Goal: Check status: Check status

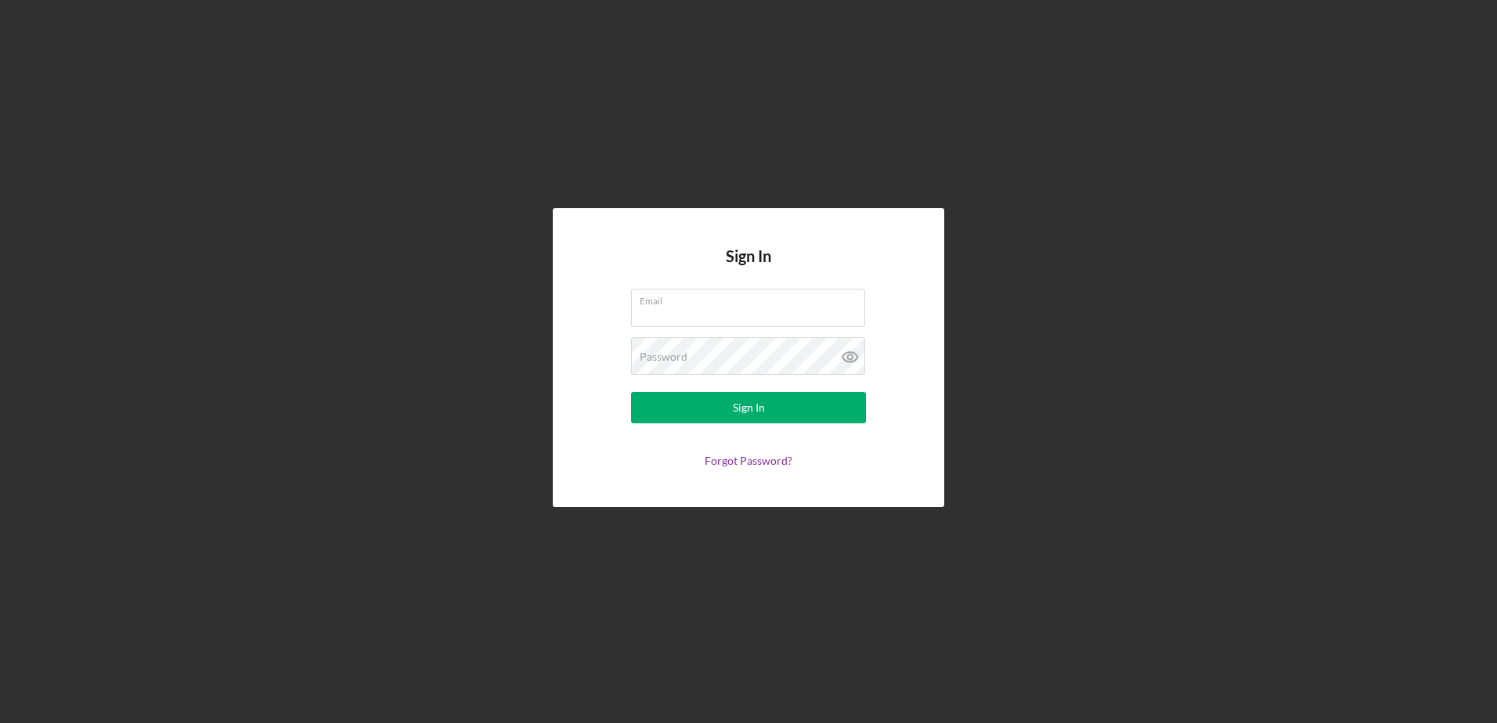
type input "[EMAIL_ADDRESS][DOMAIN_NAME]"
click at [0, 723] on nordpass-portal at bounding box center [0, 723] width 0 height 0
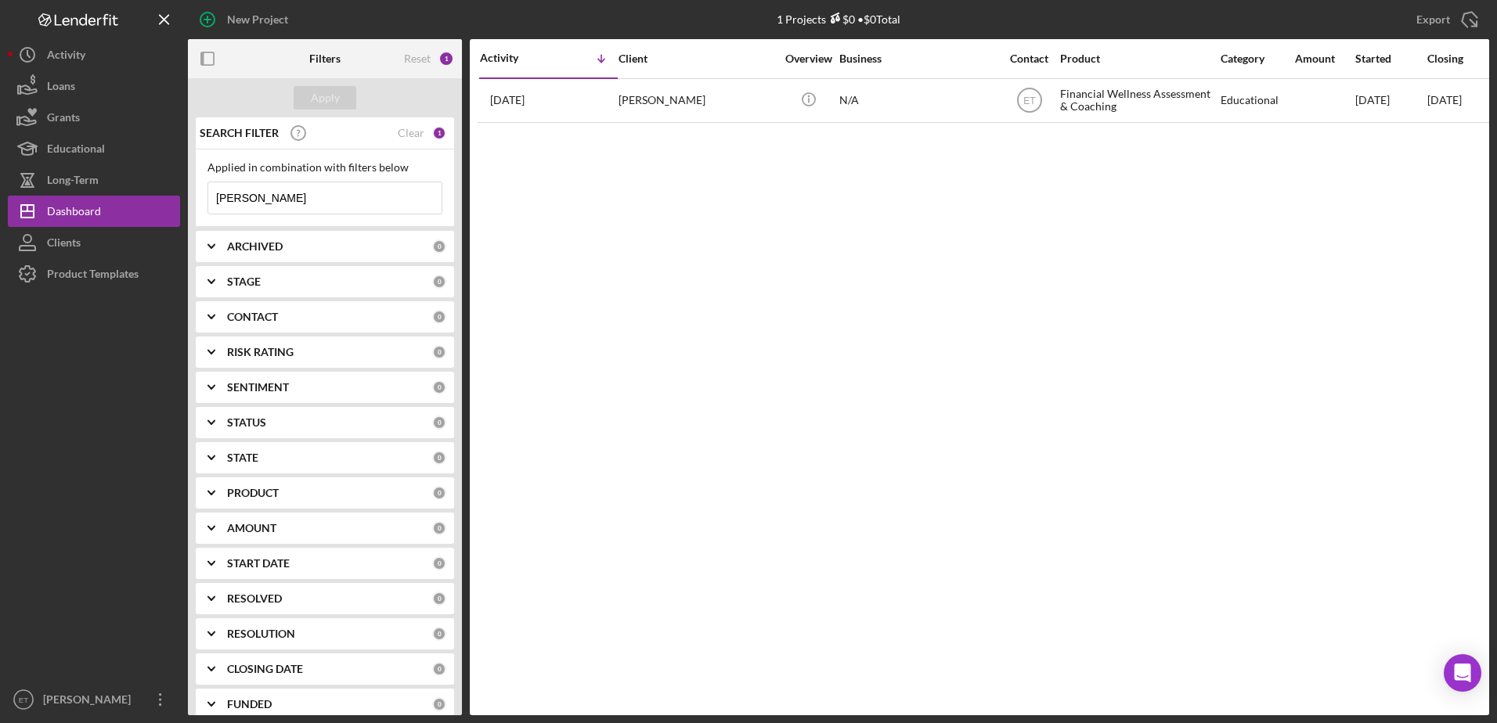
click at [267, 200] on input "Elyse" at bounding box center [324, 197] width 233 height 31
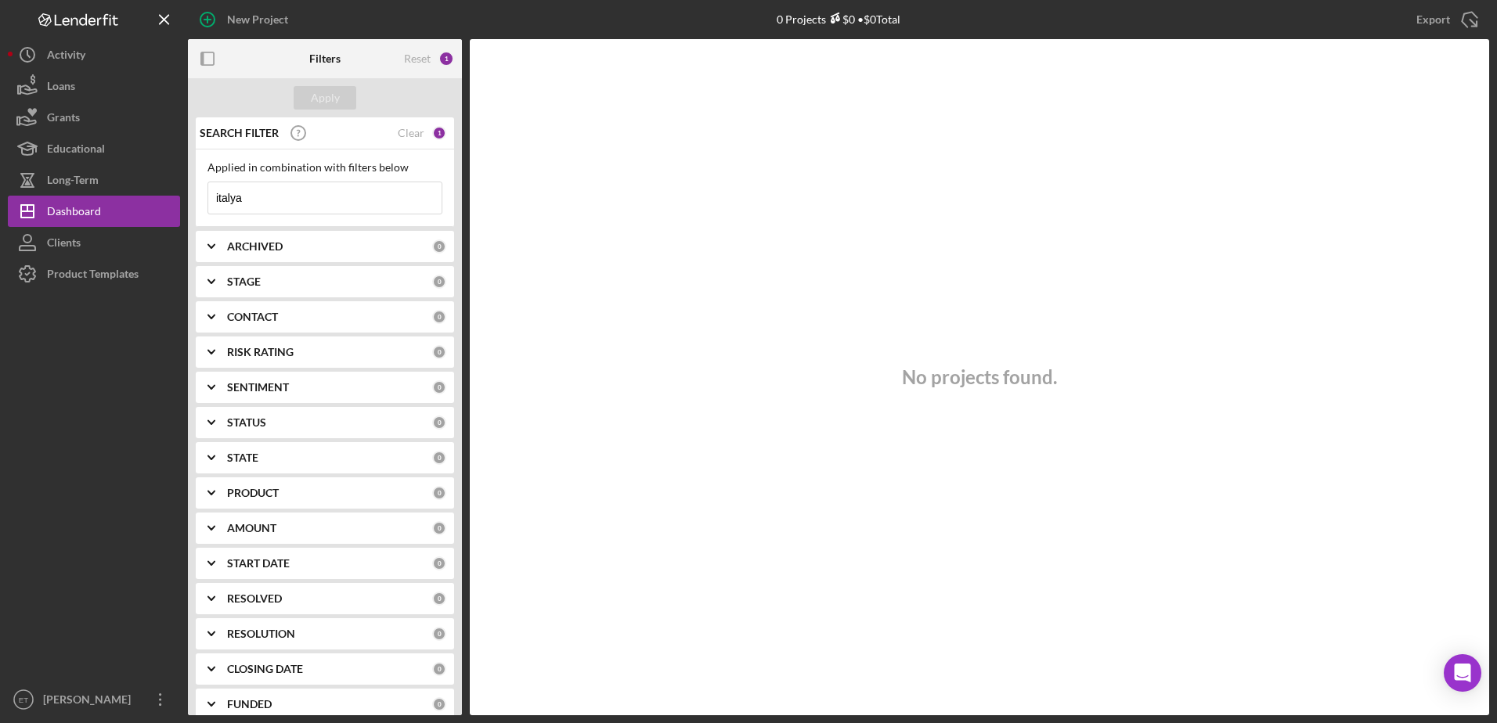
click at [259, 198] on input "italya" at bounding box center [324, 197] width 233 height 31
paste input "Jasmine Dixon-Norman"
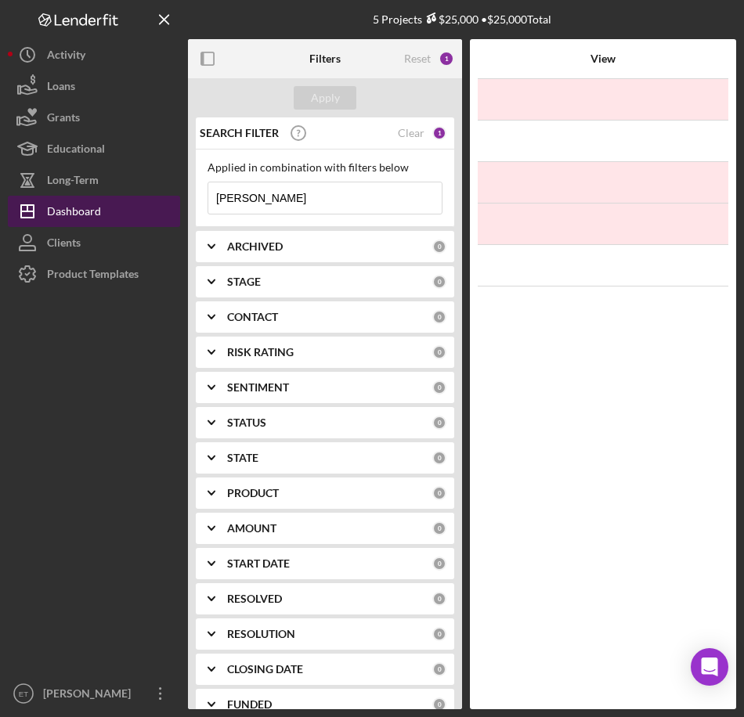
click at [78, 203] on div "Dashboard" at bounding box center [74, 213] width 54 height 35
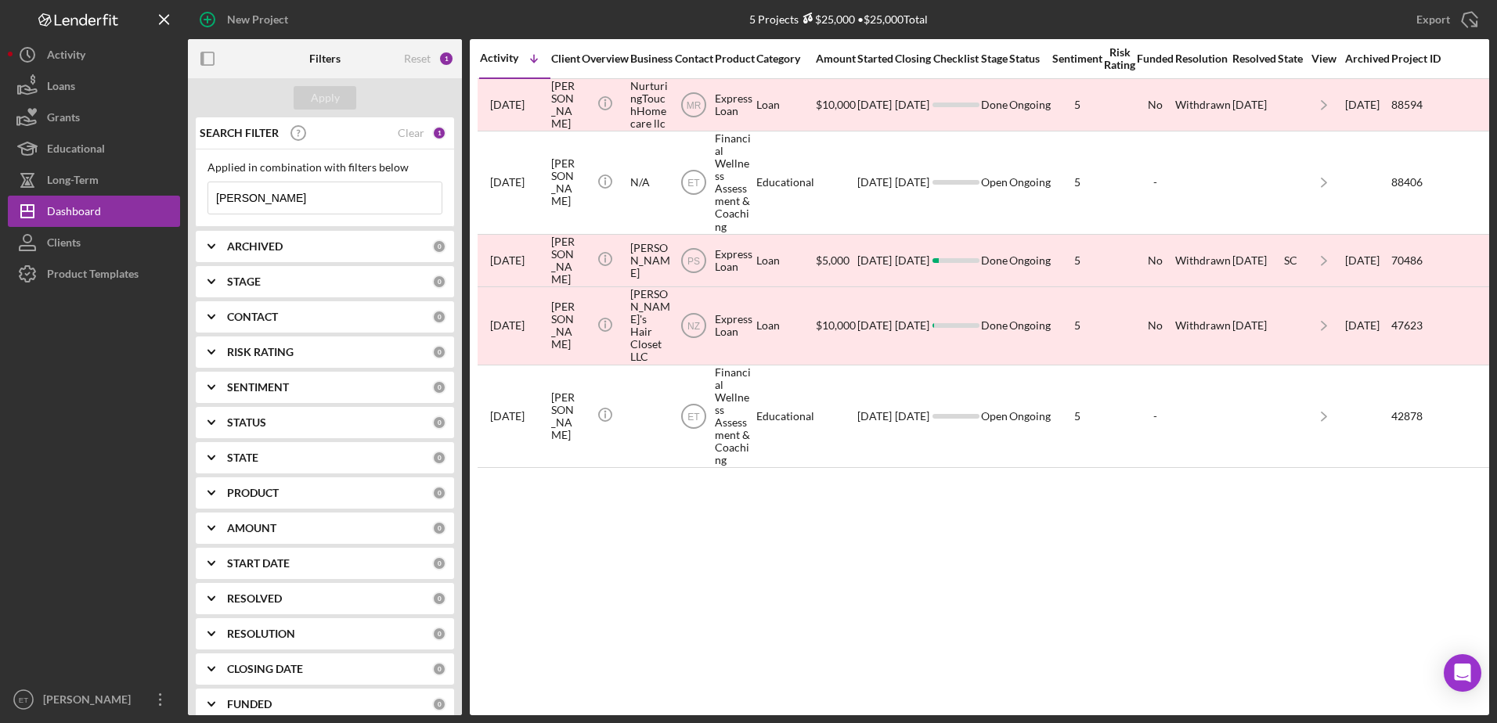
click at [338, 205] on input "Jasmine Dixon-Norman" at bounding box center [324, 197] width 233 height 31
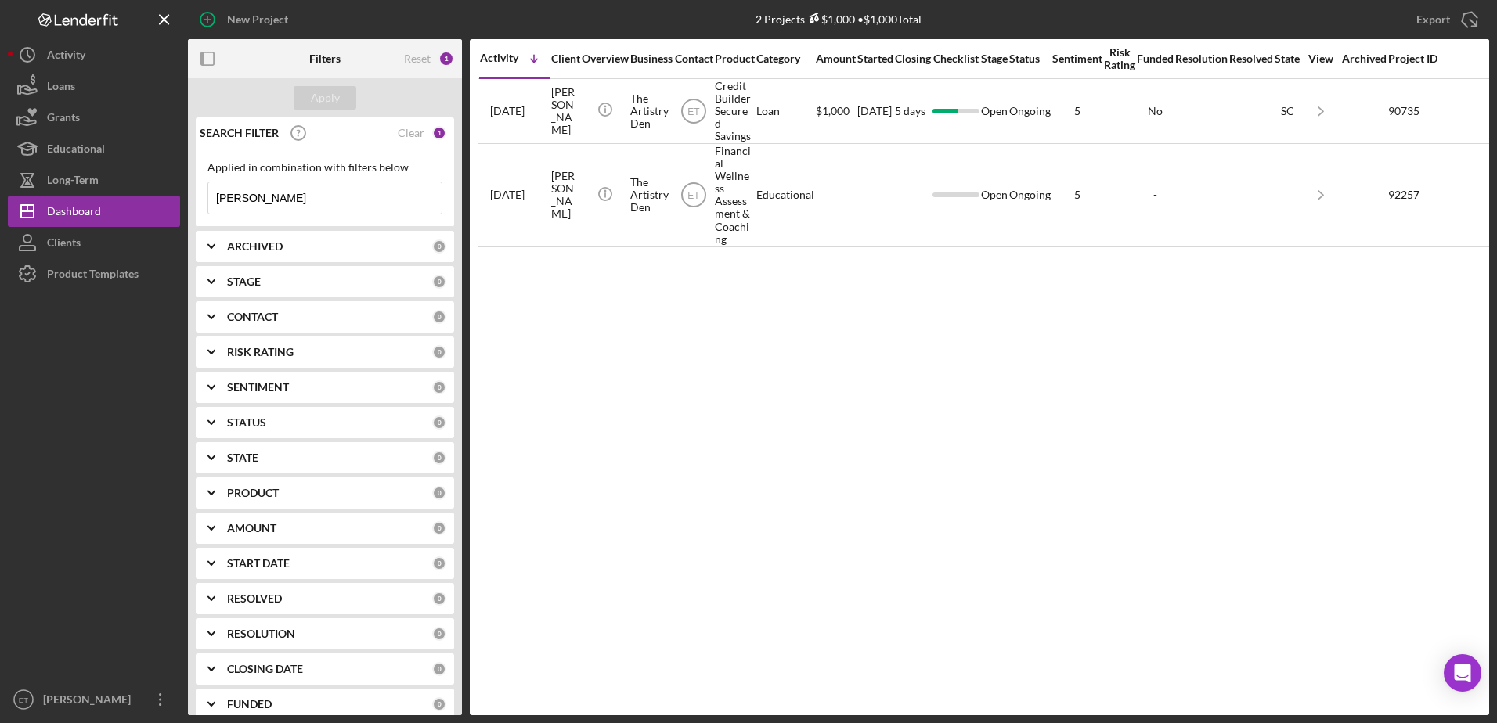
type input "[PERSON_NAME]"
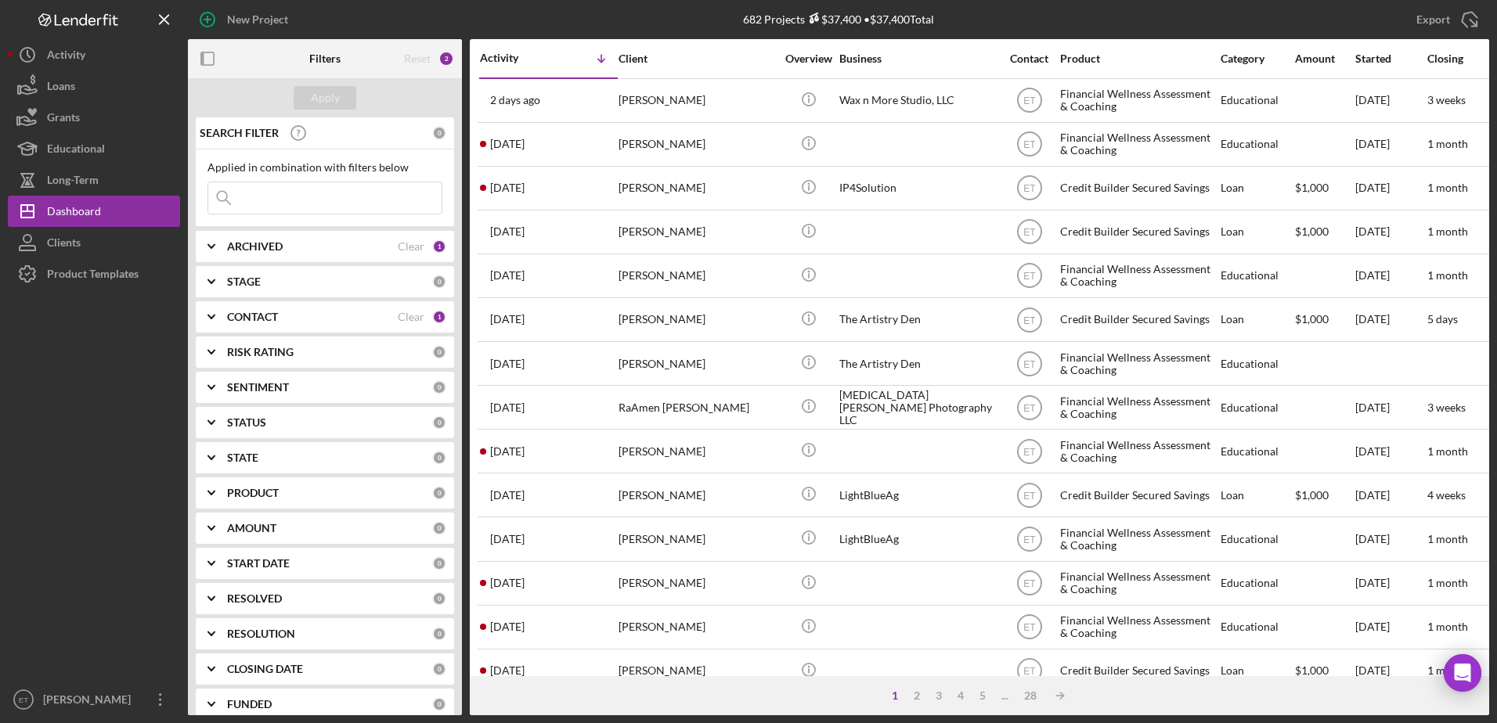
click at [325, 201] on input at bounding box center [324, 197] width 233 height 31
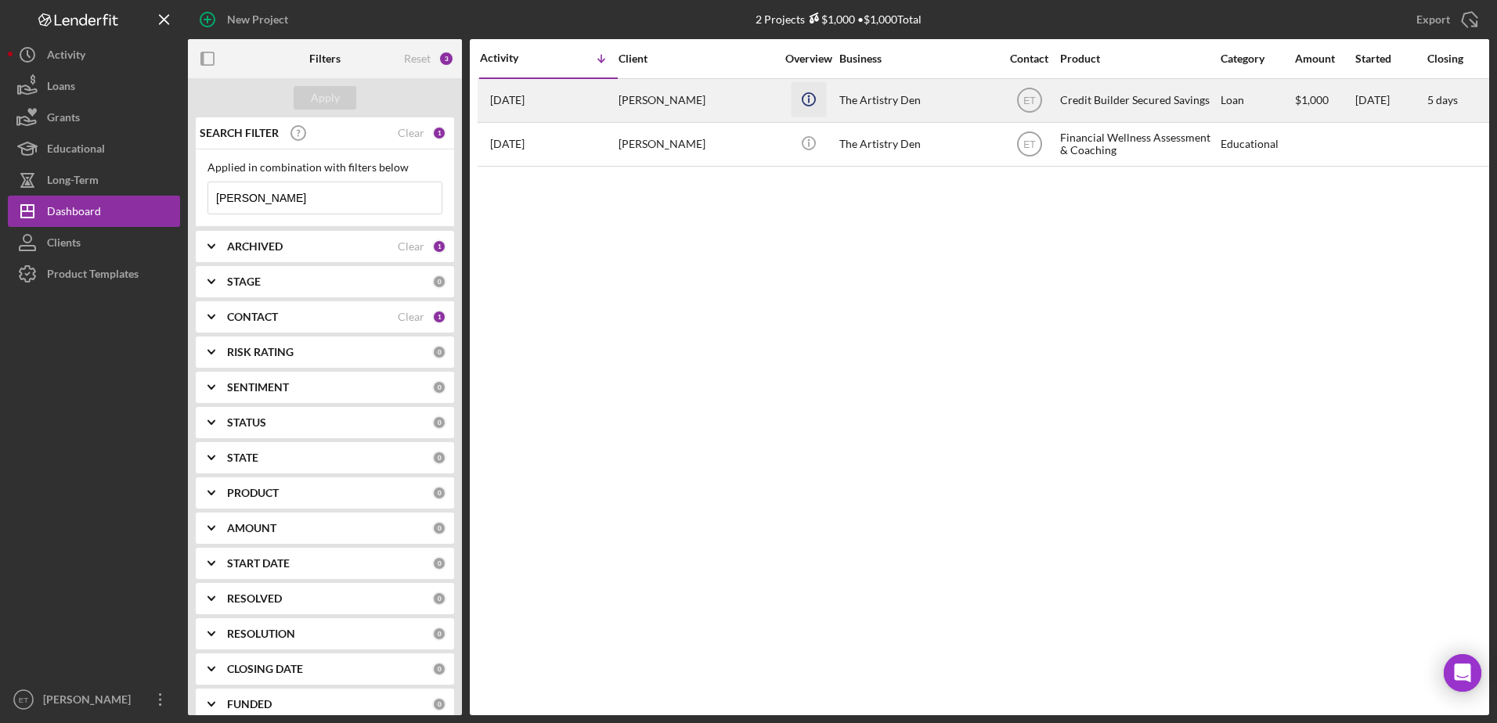
type input "[PERSON_NAME]"
click at [817, 103] on icon "Icon/Info" at bounding box center [808, 98] width 35 height 35
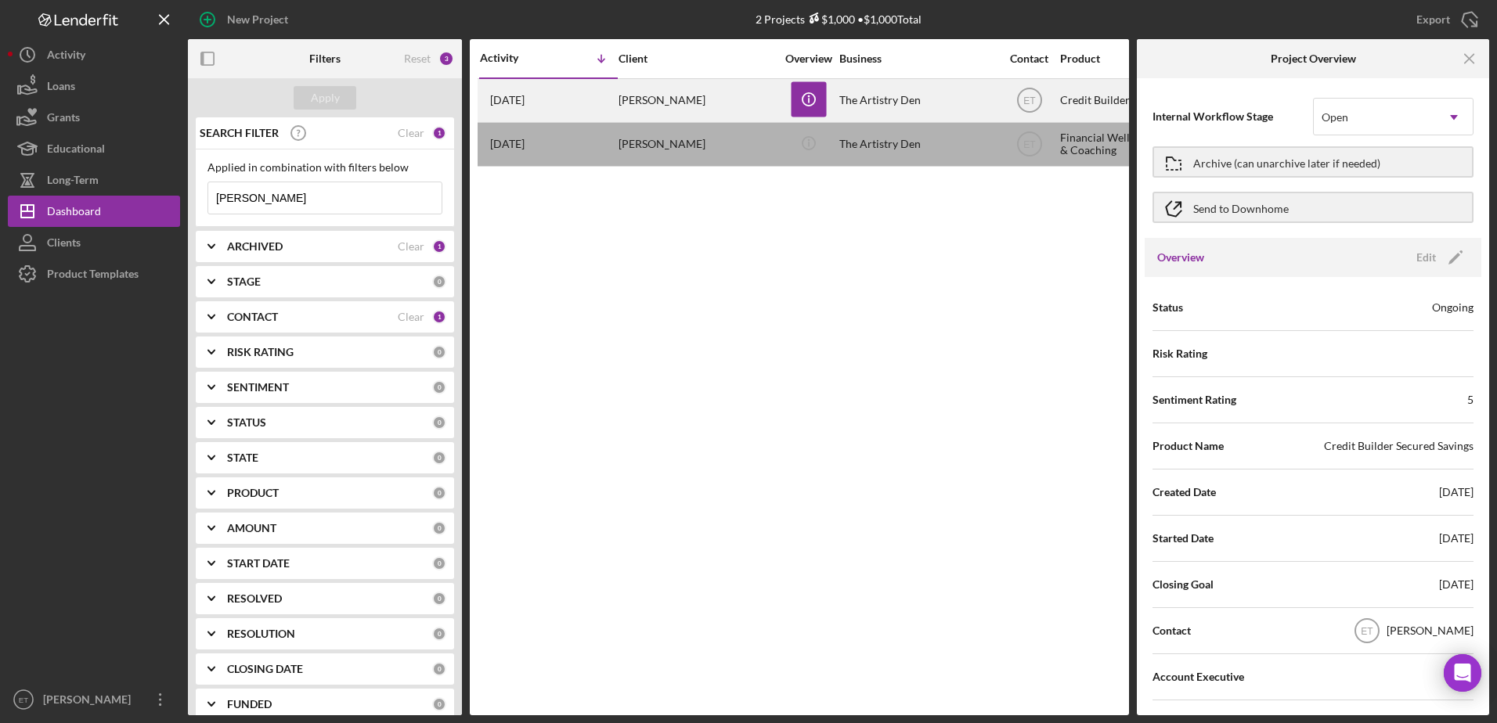
click at [742, 106] on div "[PERSON_NAME]" at bounding box center [696, 100] width 157 height 41
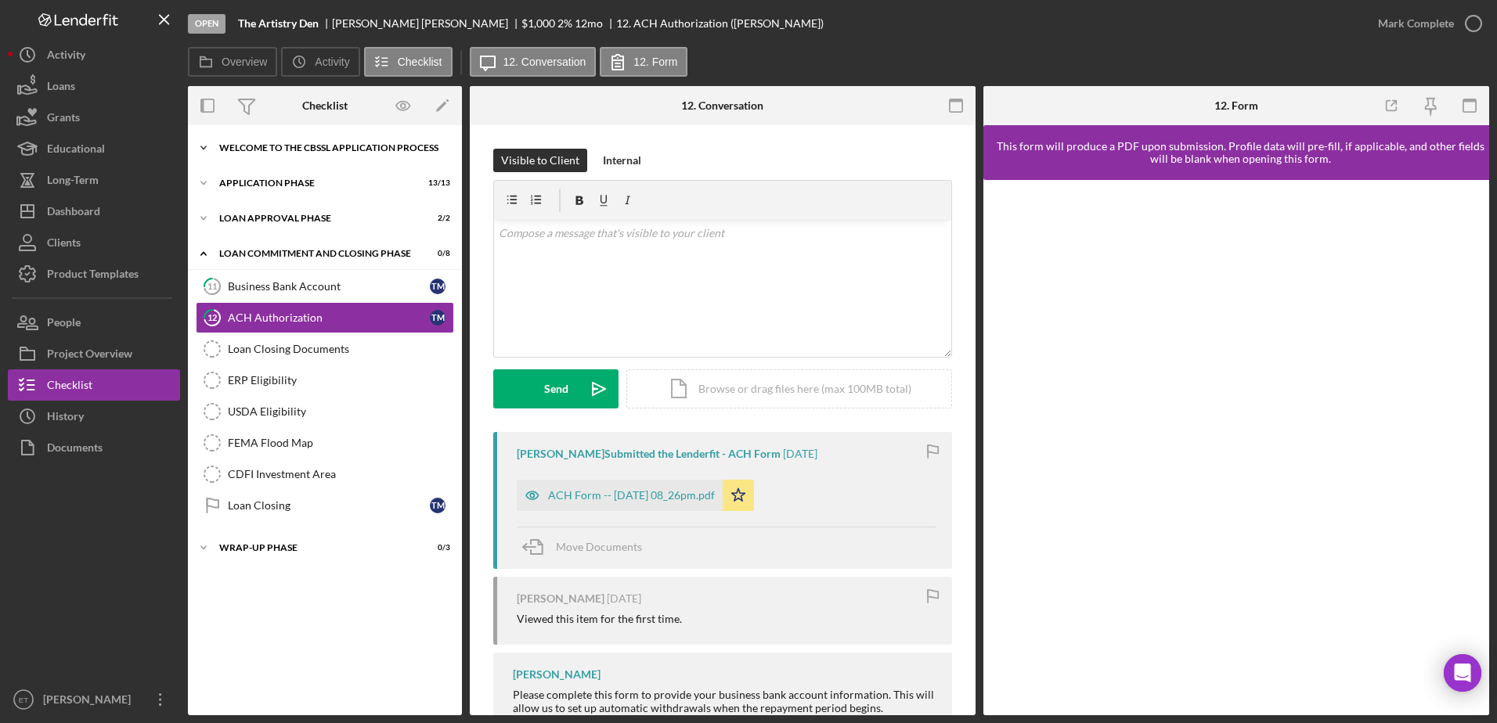
click at [294, 150] on div "Welcome to the CBSSL Application Process" at bounding box center [330, 147] width 223 height 9
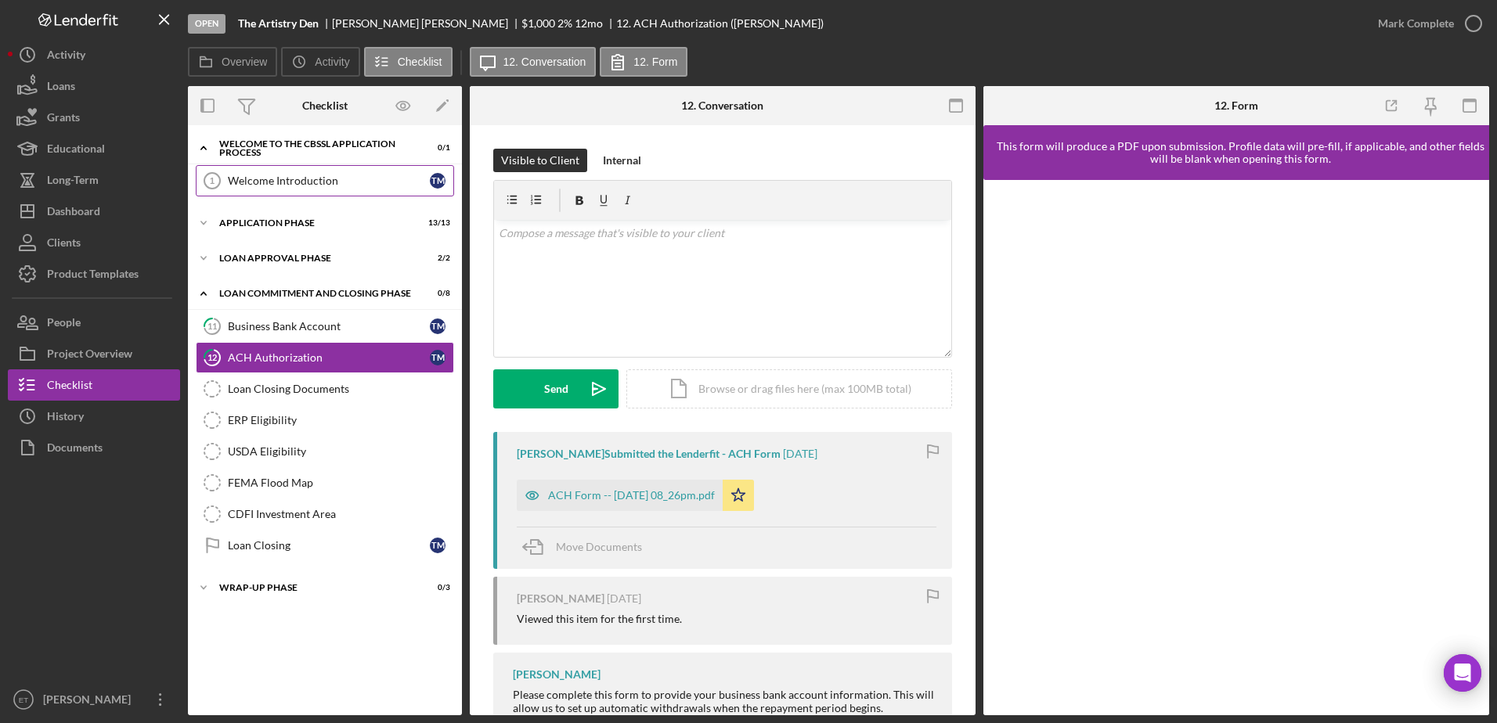
click at [284, 182] on div "Welcome Introduction" at bounding box center [329, 181] width 202 height 13
